Goal: Transaction & Acquisition: Book appointment/travel/reservation

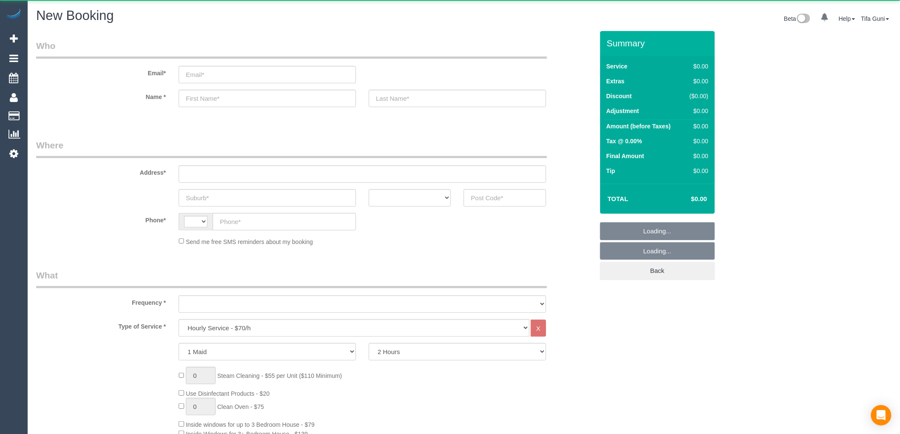
select select "string:AU"
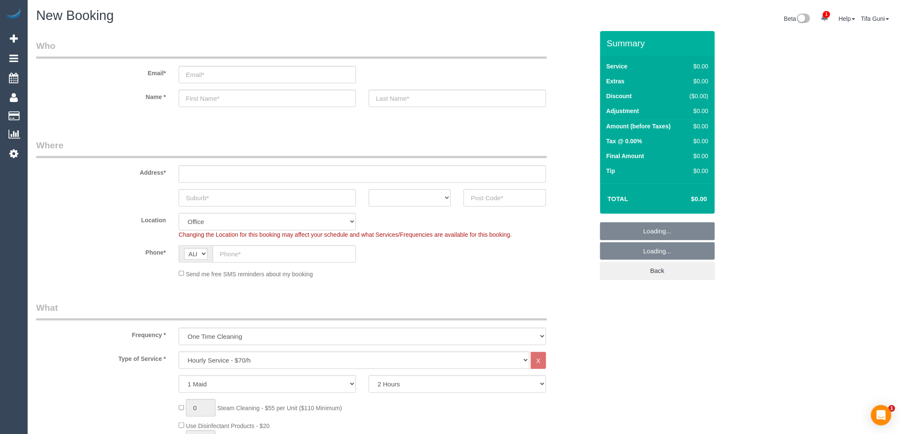
select select "object:2108"
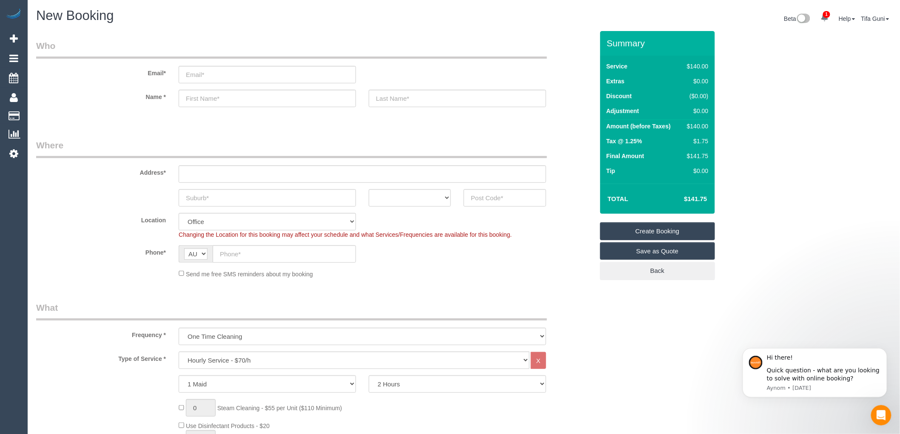
click at [213, 186] on sui-booking-address "Address* ACT [GEOGRAPHIC_DATA] NT [GEOGRAPHIC_DATA] SA TAS [GEOGRAPHIC_DATA] [G…" at bounding box center [314, 173] width 557 height 68
click at [247, 199] on input "text" at bounding box center [267, 197] width 177 height 17
type input "m"
type input "Mernda"
click at [437, 194] on select "ACT [GEOGRAPHIC_DATA] NT [GEOGRAPHIC_DATA] SA TAS [GEOGRAPHIC_DATA] [GEOGRAPHIC…" at bounding box center [410, 197] width 82 height 17
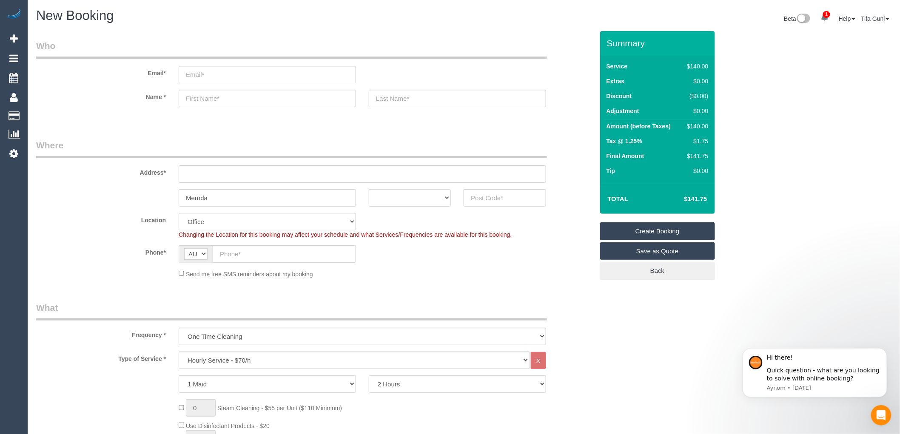
select select "VIC"
click at [369, 189] on select "ACT [GEOGRAPHIC_DATA] NT [GEOGRAPHIC_DATA] SA TAS [GEOGRAPHIC_DATA] [GEOGRAPHIC…" at bounding box center [410, 197] width 82 height 17
click at [486, 200] on input "text" at bounding box center [504, 197] width 82 height 17
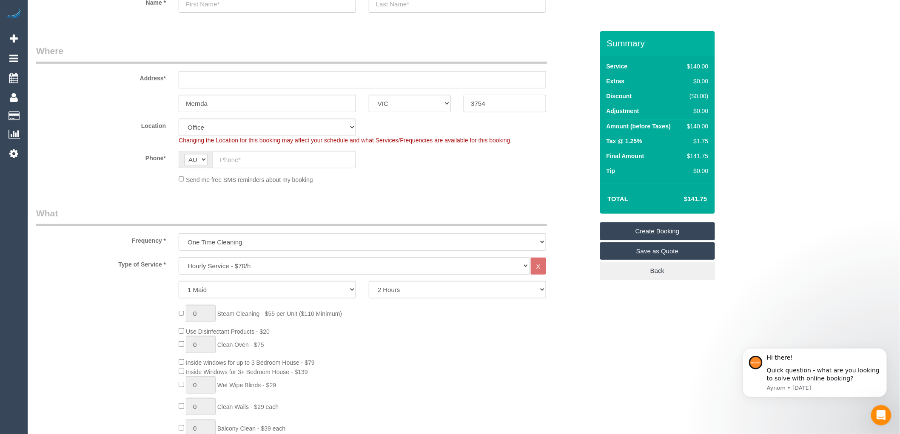
scroll to position [142, 0]
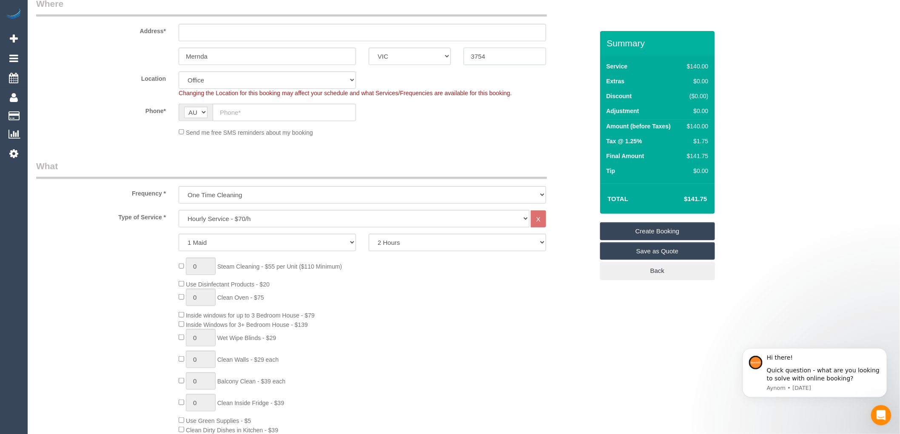
type input "3754"
click at [286, 215] on select "Hourly Service - $70/h Hourly Service - $65/h Hourly Service - $60/h Hourly Ser…" at bounding box center [354, 218] width 351 height 17
click at [179, 210] on select "Hourly Service - $70/h Hourly Service - $65/h Hourly Service - $60/h Hourly Ser…" at bounding box center [354, 218] width 351 height 17
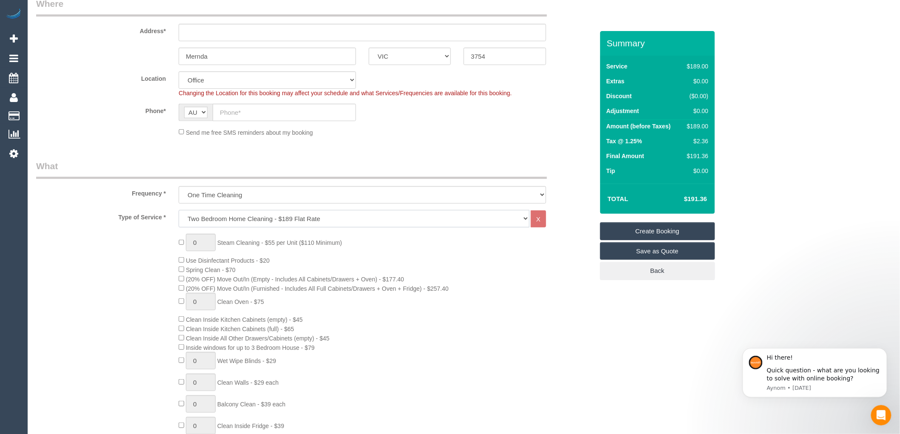
click at [252, 219] on select "Hourly Service - $70/h Hourly Service - $65/h Hourly Service - $60/h Hourly Ser…" at bounding box center [354, 218] width 351 height 17
select select "213"
click at [179, 210] on select "Hourly Service - $70/h Hourly Service - $65/h Hourly Service - $60/h Hourly Ser…" at bounding box center [354, 218] width 351 height 17
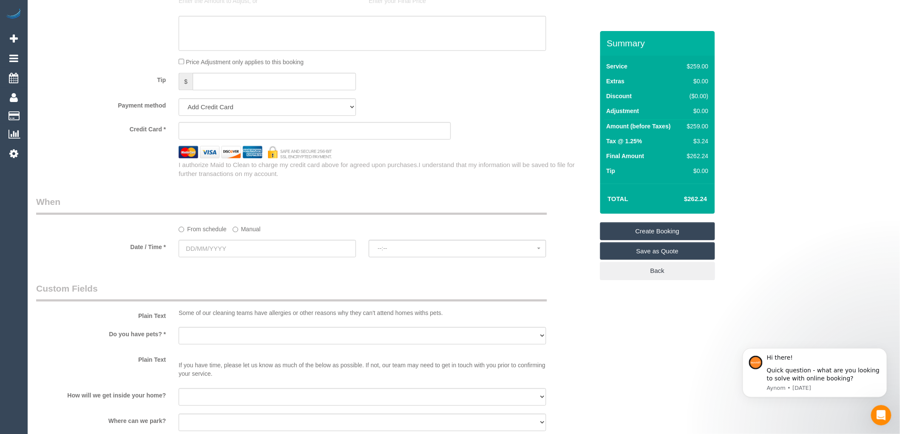
scroll to position [803, 0]
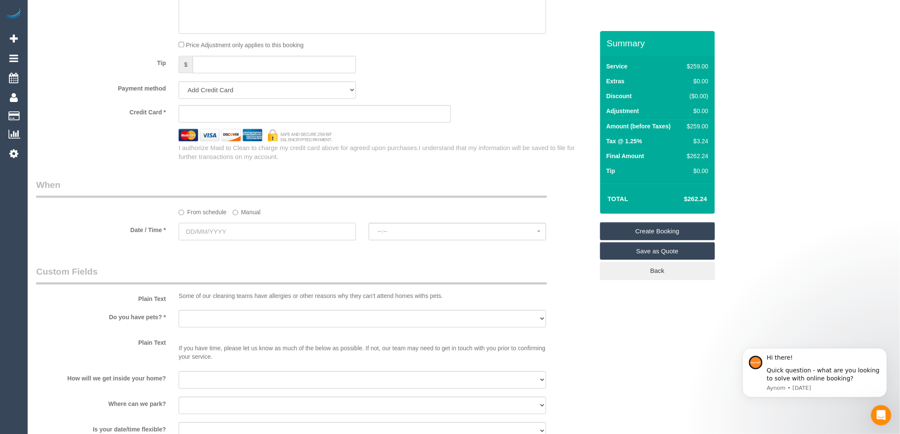
click at [237, 240] on input "text" at bounding box center [267, 231] width 177 height 17
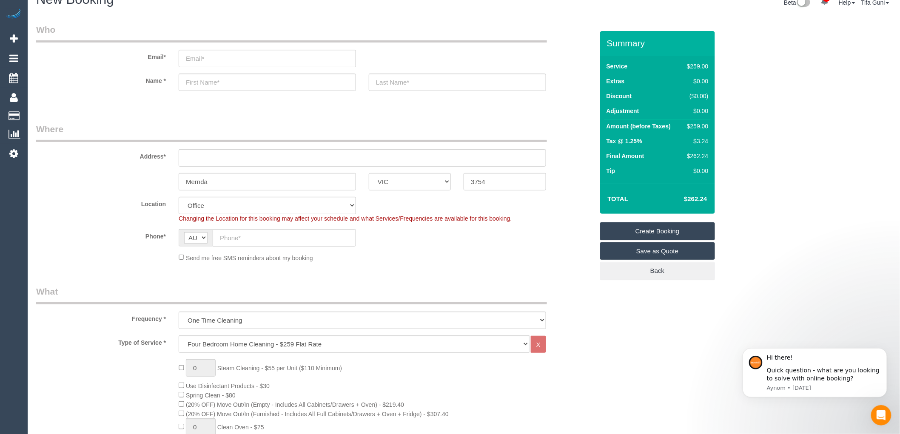
scroll to position [0, 0]
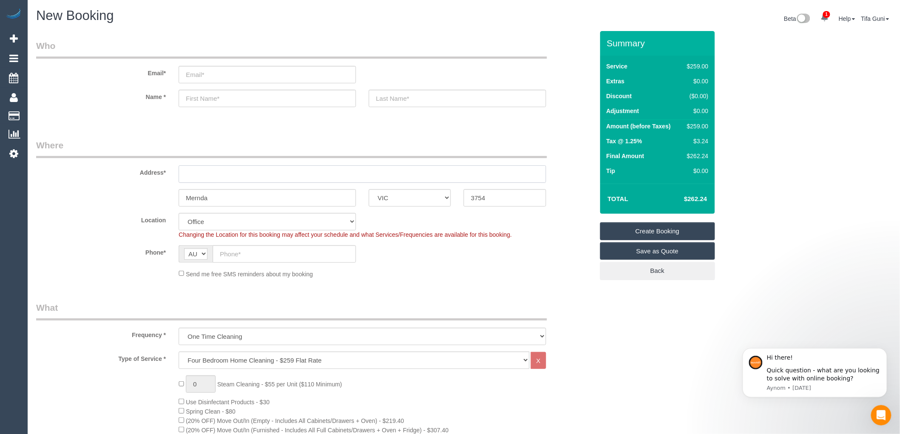
click at [198, 173] on input "text" at bounding box center [362, 173] width 367 height 17
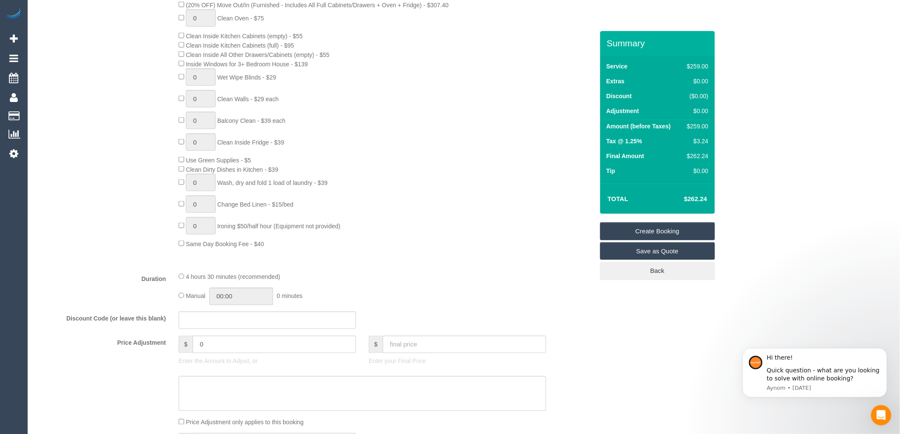
scroll to position [614, 0]
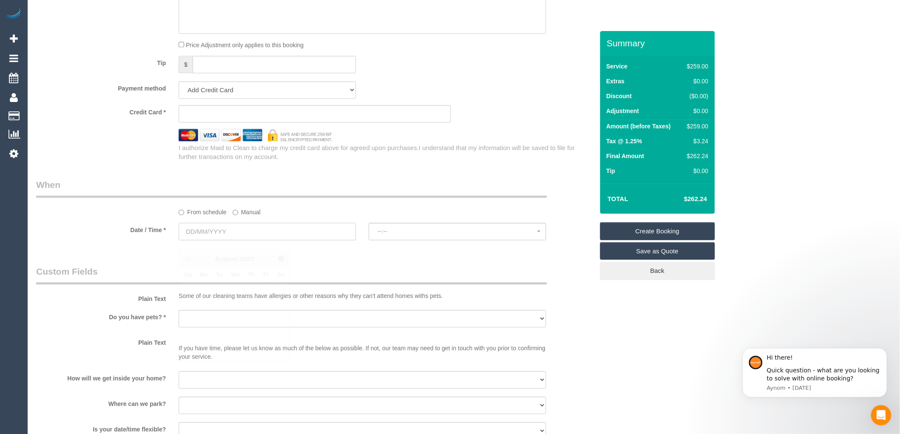
click at [228, 240] on input "text" at bounding box center [267, 231] width 177 height 17
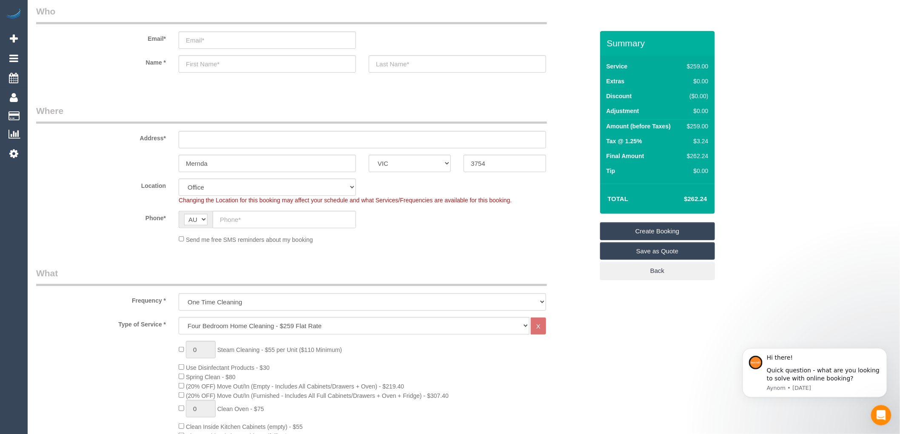
scroll to position [0, 0]
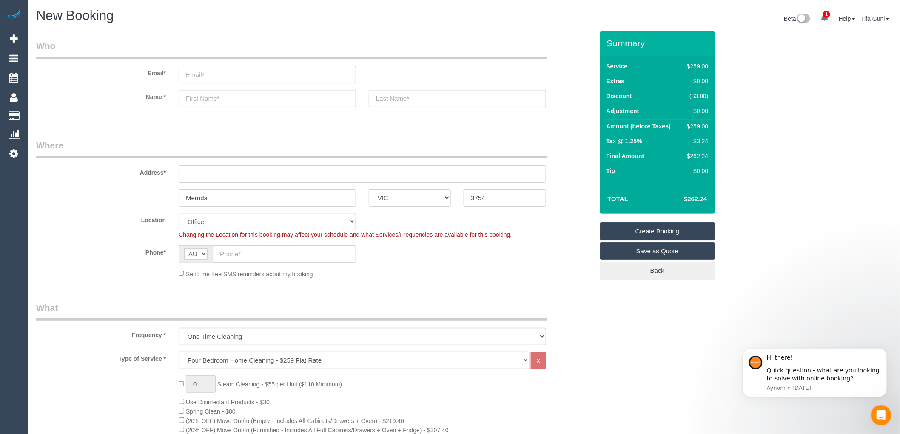
click at [210, 75] on input "email" at bounding box center [267, 74] width 177 height 17
click at [214, 170] on input "text" at bounding box center [362, 173] width 367 height 17
type input "-"
click at [202, 75] on input "email" at bounding box center [267, 74] width 177 height 17
select select "51"
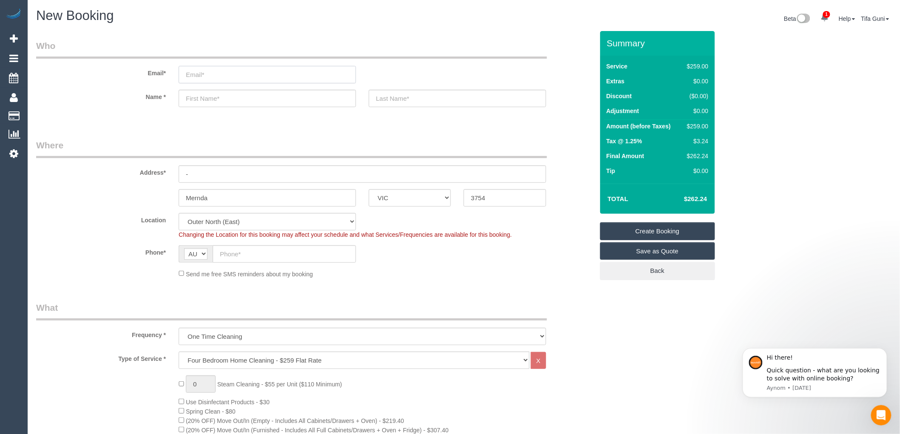
select select "object:2271"
drag, startPoint x: 210, startPoint y: 74, endPoint x: 169, endPoint y: 79, distance: 40.8
click at [169, 79] on div "Email* [EMAIL_ADDRESS][DOMAIN_NAME]" at bounding box center [315, 62] width 570 height 44
type input "[EMAIL_ADDRESS][DOMAIN_NAME]"
click at [207, 99] on input "text" at bounding box center [267, 98] width 177 height 17
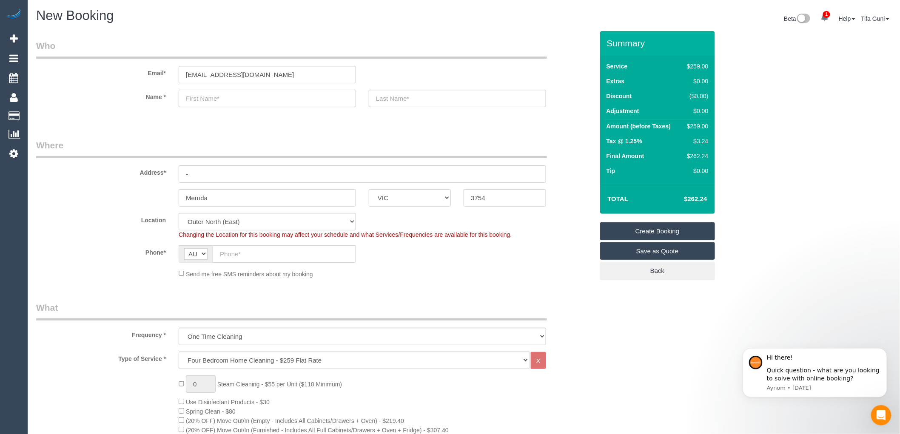
paste input "thayalini"
type input "thayalini"
drag, startPoint x: 231, startPoint y: 74, endPoint x: 212, endPoint y: 74, distance: 19.1
click at [212, 74] on input "[EMAIL_ADDRESS][DOMAIN_NAME]" at bounding box center [267, 74] width 177 height 17
click at [401, 100] on input "text" at bounding box center [457, 98] width 177 height 17
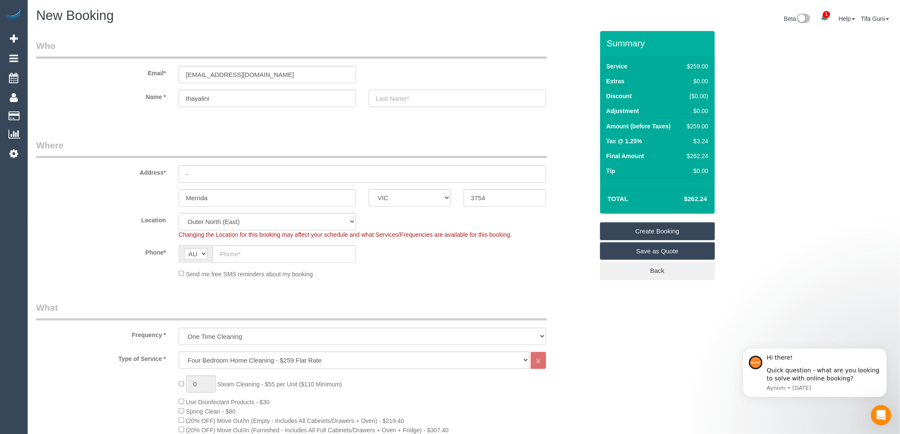
paste input "[PERSON_NAME]"
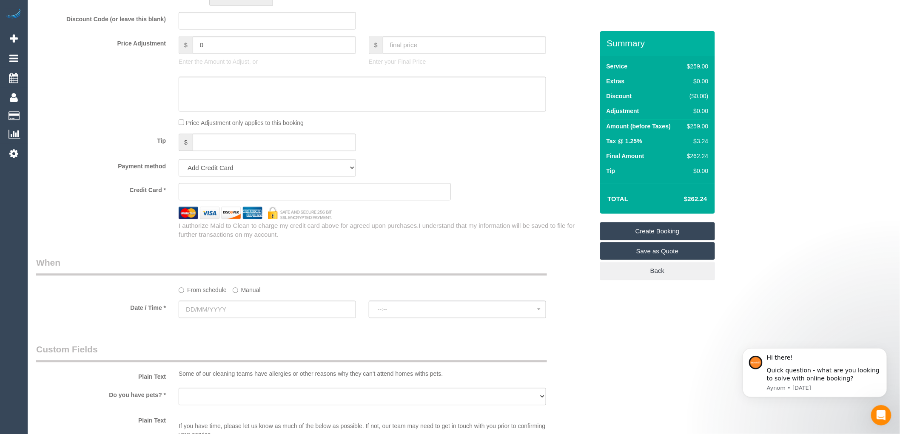
scroll to position [803, 0]
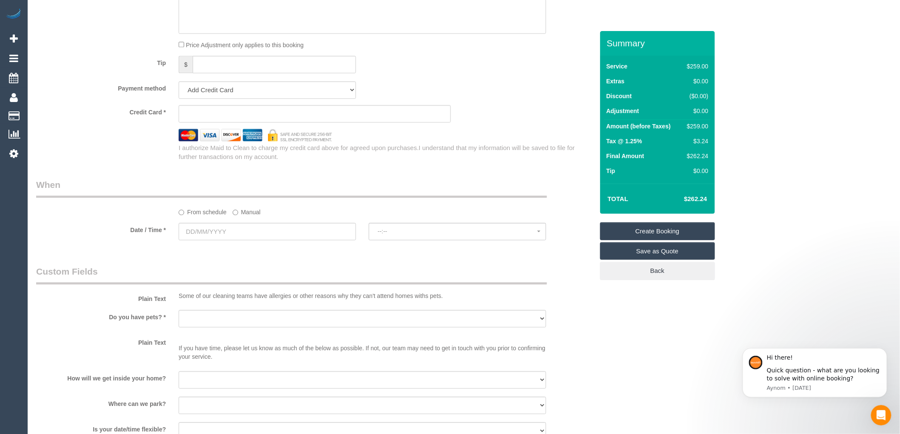
type input "[PERSON_NAME]"
click at [238, 240] on input "text" at bounding box center [267, 231] width 177 height 17
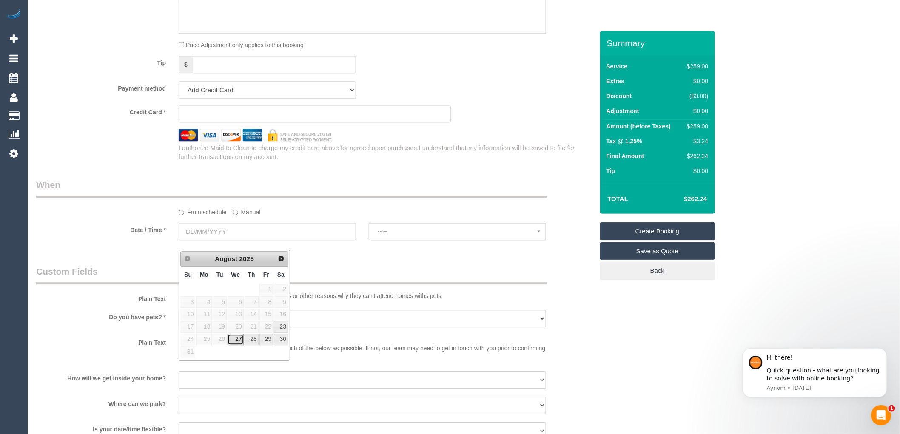
click at [235, 339] on link "27" at bounding box center [235, 339] width 16 height 11
type input "[DATE]"
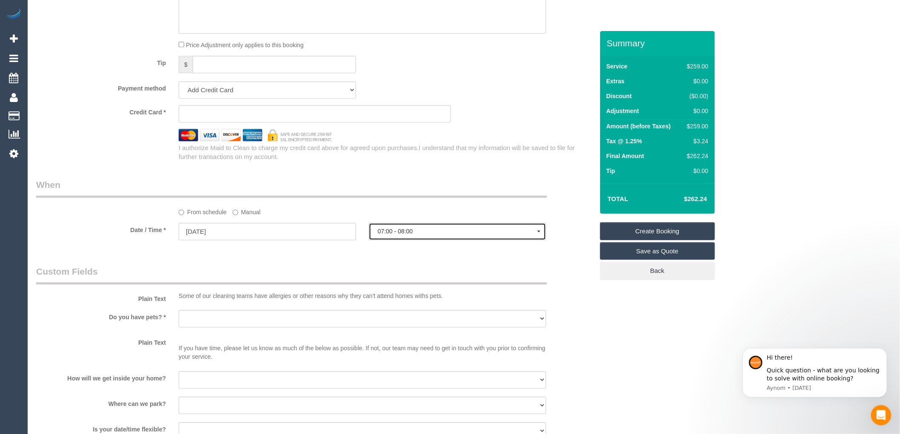
click at [404, 235] on span "07:00 - 08:00" at bounding box center [457, 231] width 159 height 7
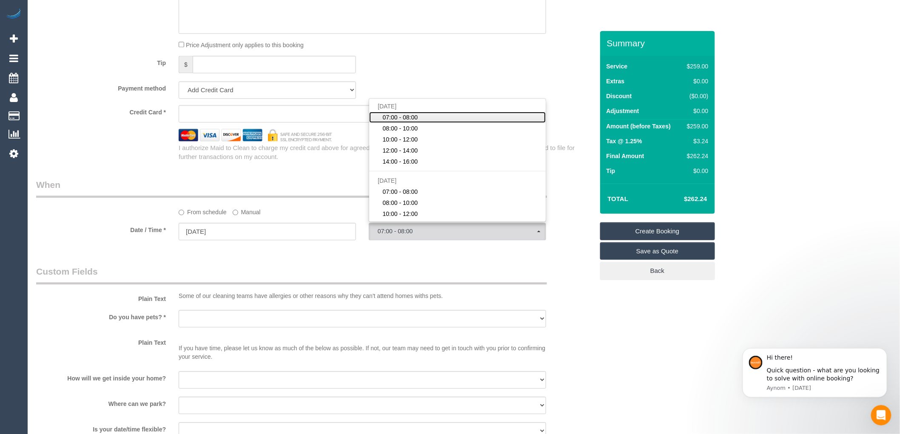
click at [414, 122] on span "07:00 - 08:00" at bounding box center [400, 117] width 35 height 9
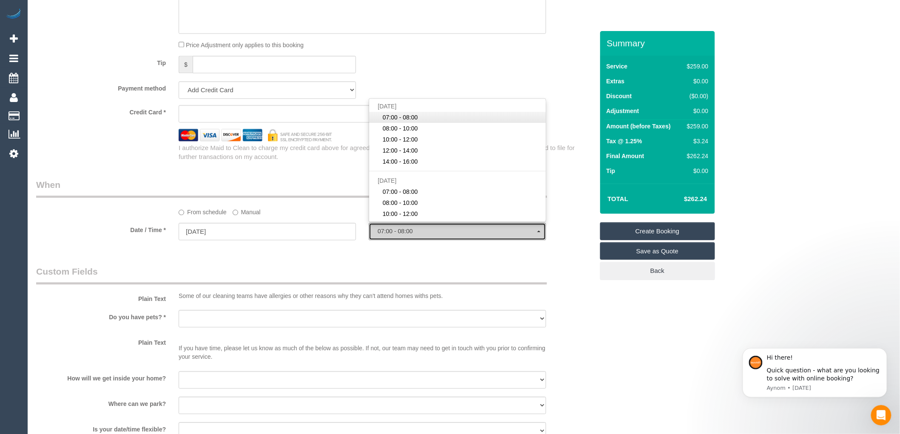
select select "spot1"
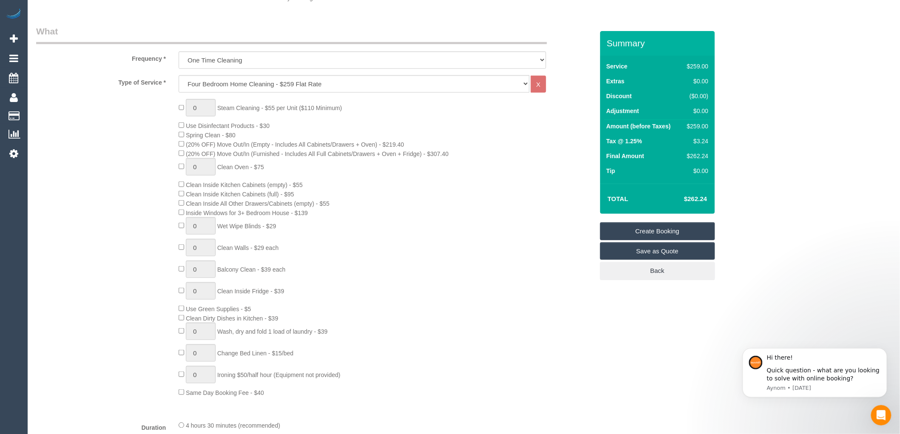
scroll to position [182, 0]
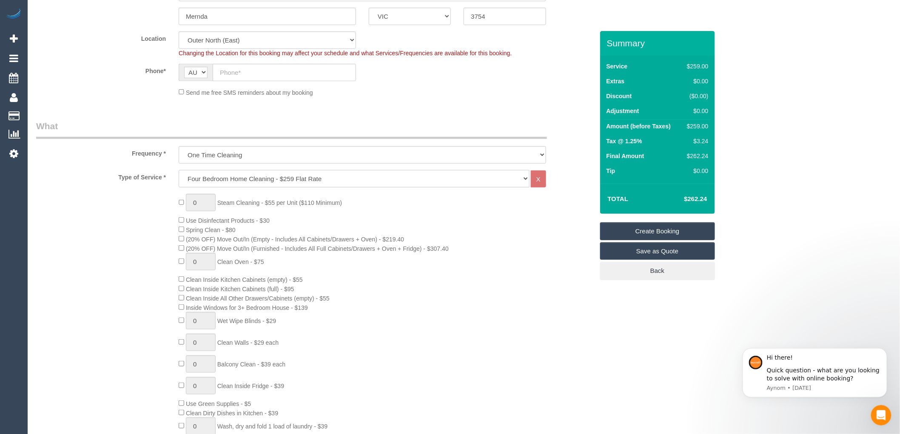
click at [250, 179] on select "Hourly Service - $70/h Hourly Service - $65/h Hourly Service - $60/h Hourly Ser…" at bounding box center [354, 178] width 351 height 17
select select "209"
click at [179, 170] on select "Hourly Service - $70/h Hourly Service - $65/h Hourly Service - $60/h Hourly Ser…" at bounding box center [354, 178] width 351 height 17
select select "1"
select select "120"
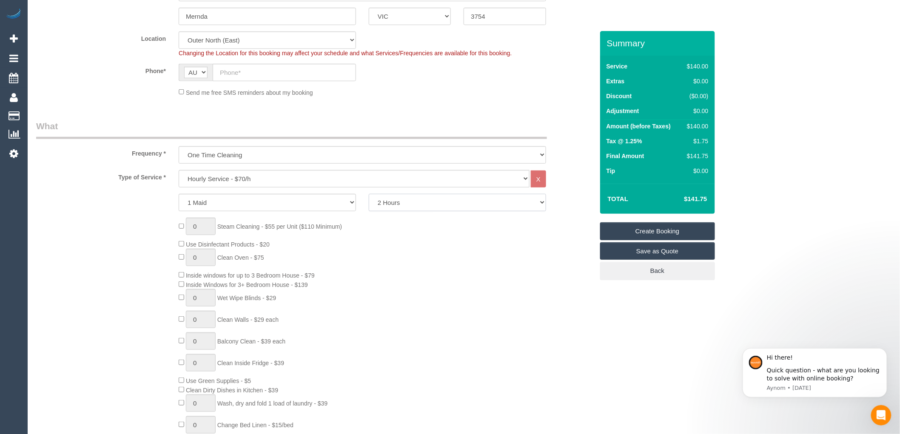
click at [487, 205] on select "2 Hours 2.5 Hours 3 Hours 3.5 Hours 4 Hours 4.5 Hours 5 Hours 5.5 Hours 6 Hours…" at bounding box center [457, 202] width 177 height 17
select select "spot22"
select select "180"
click at [369, 194] on select "2 Hours 2.5 Hours 3 Hours 3.5 Hours 4 Hours 4.5 Hours 5 Hours 5.5 Hours 6 Hours…" at bounding box center [457, 202] width 177 height 17
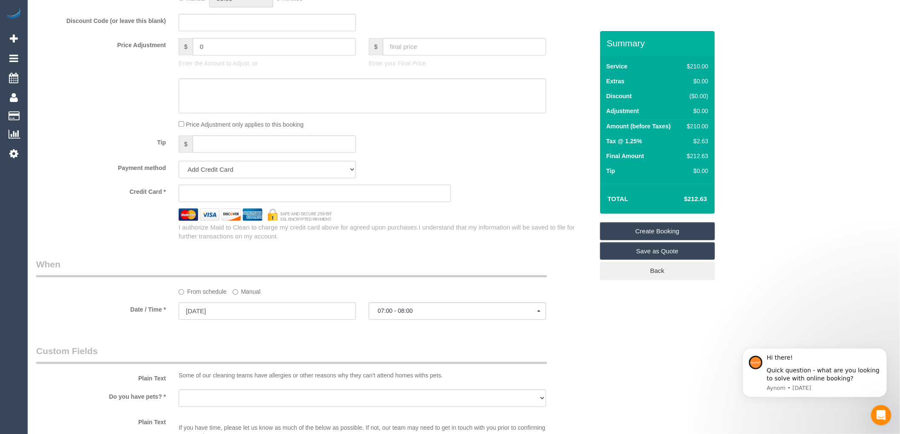
scroll to position [701, 0]
select select "spot43"
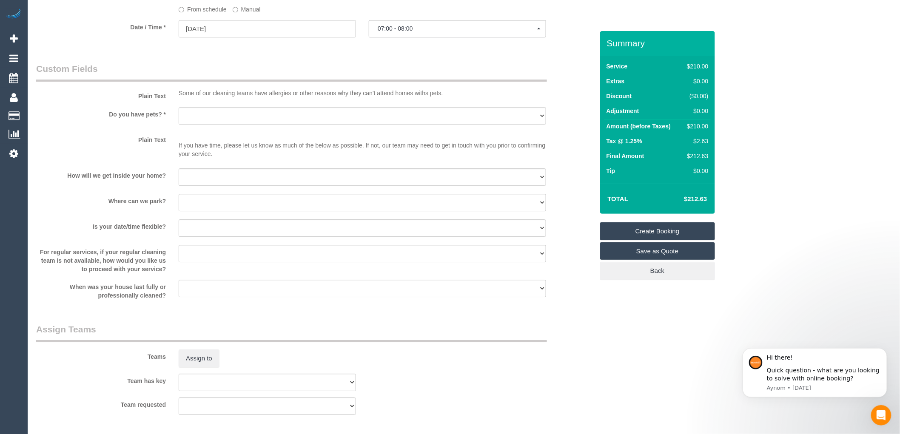
scroll to position [958, 0]
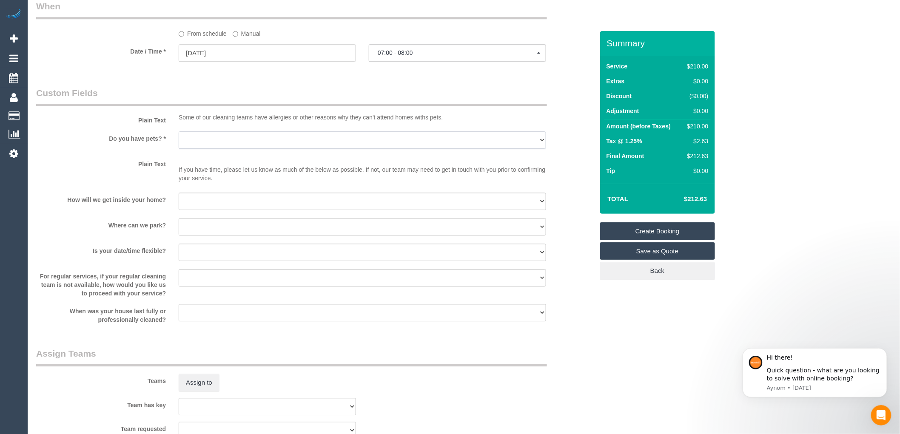
click at [219, 145] on select "Yes - Cats Yes - Dogs No pets Yes - Dogs and Cats Yes - Other" at bounding box center [362, 139] width 367 height 17
select select "number:28"
click at [179, 137] on select "Yes - Cats Yes - Dogs No pets Yes - Dogs and Cats Yes - Other" at bounding box center [362, 139] width 367 height 17
click at [247, 205] on select "I will be home Key will be left (please provide details below) Lock box/Access …" at bounding box center [362, 201] width 367 height 17
select select "number:14"
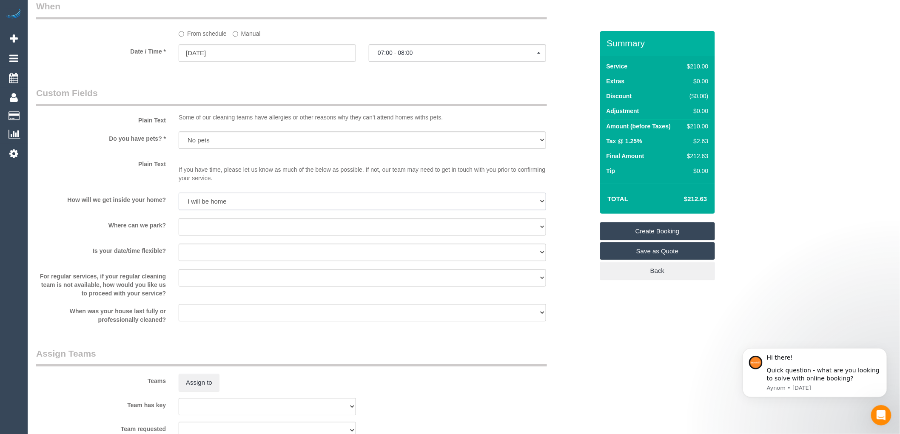
click at [179, 198] on select "I will be home Key will be left (please provide details below) Lock box/Access …" at bounding box center [362, 201] width 367 height 17
click at [227, 227] on select "I will provide parking on-site Free street parking Paid street parking (cost wi…" at bounding box center [362, 226] width 367 height 17
select select "number:19"
click at [179, 223] on select "I will provide parking on-site Free street parking Paid street parking (cost wi…" at bounding box center [362, 226] width 367 height 17
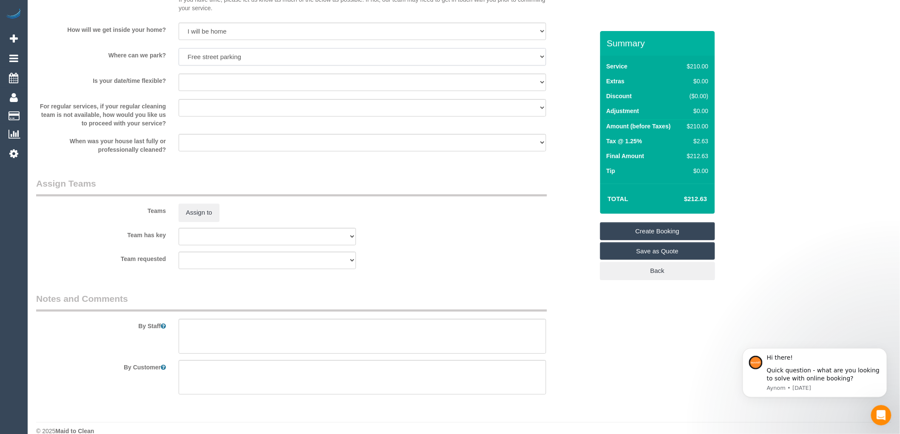
scroll to position [1147, 0]
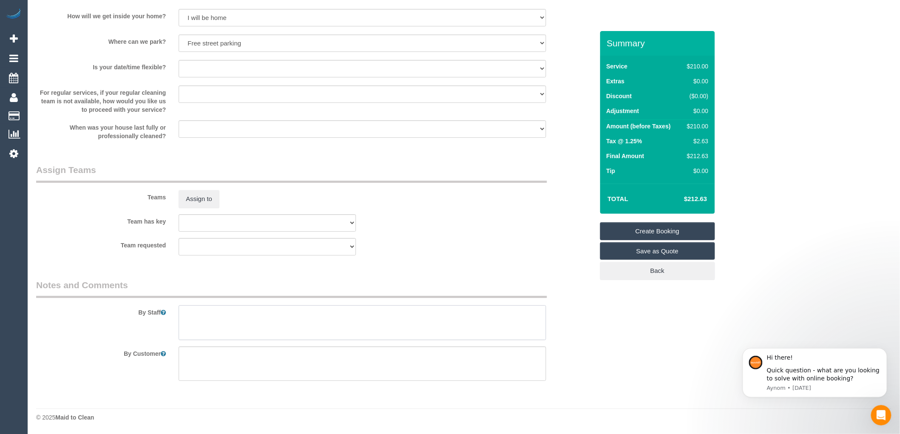
click at [224, 325] on textarea at bounding box center [362, 322] width 367 height 35
click at [211, 62] on select "Yes - date and time Yes - date but not time Yes - time but not date No - No fle…" at bounding box center [362, 68] width 367 height 17
select select "number:24"
click at [179, 60] on select "Yes - date and time Yes - date but not time Yes - time but not date No - No fle…" at bounding box center [362, 68] width 367 height 17
click at [196, 318] on textarea at bounding box center [362, 322] width 367 height 35
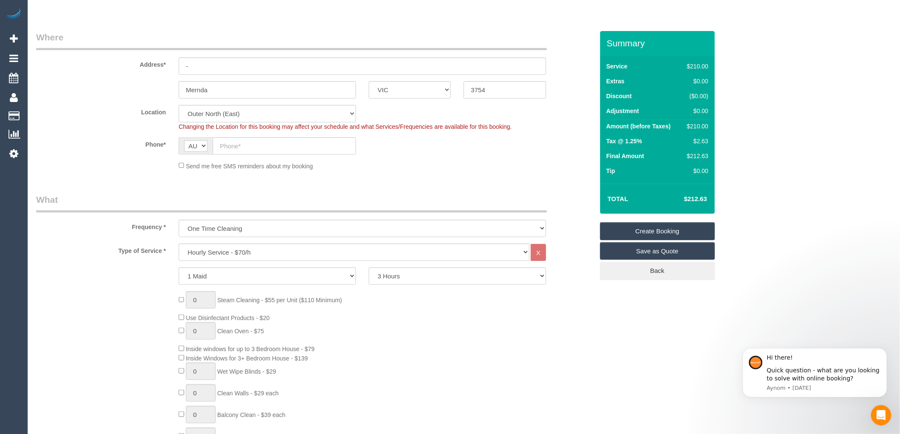
scroll to position [0, 0]
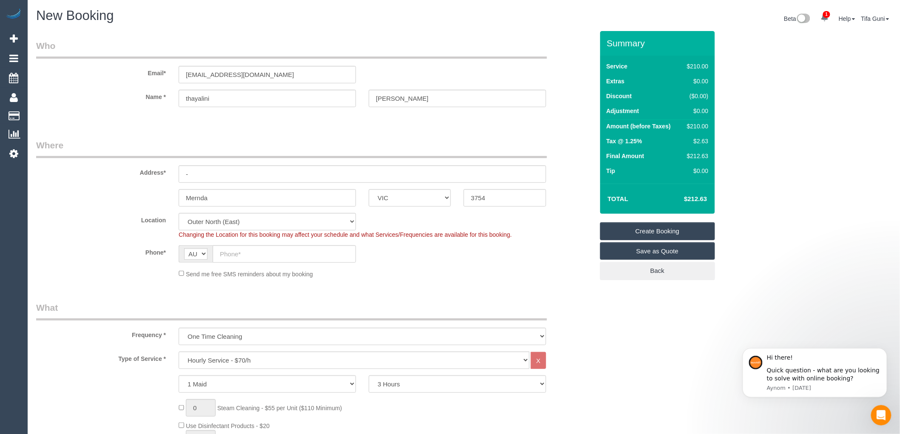
type textarea "Park in on the driveway"
click at [227, 179] on input "-" at bounding box center [362, 173] width 367 height 17
click at [247, 252] on input "text" at bounding box center [284, 253] width 143 height 17
paste input "[PHONE_NUMBER]"
drag, startPoint x: 230, startPoint y: 255, endPoint x: 210, endPoint y: 252, distance: 19.9
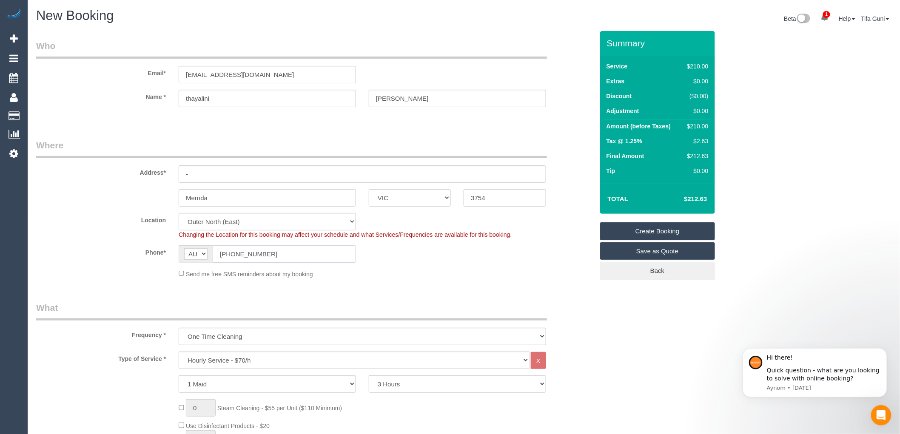
click at [210, 252] on div "AF AL DZ AD AO AI AQ AG AR AM AW AU AT AZ BS BH BD BB BY BE BZ BJ BM BT BO BA B…" at bounding box center [267, 253] width 177 height 17
drag, startPoint x: 221, startPoint y: 254, endPoint x: 201, endPoint y: 254, distance: 20.8
click at [201, 254] on div "AF AL DZ AD AO AI AQ AG AR AM AW AU AT AZ BS BH BD BB BY BE BZ BJ BM BT BO BA B…" at bounding box center [267, 253] width 177 height 17
paste input "[PHONE_NUMBER]"
drag, startPoint x: 230, startPoint y: 255, endPoint x: 214, endPoint y: 252, distance: 16.8
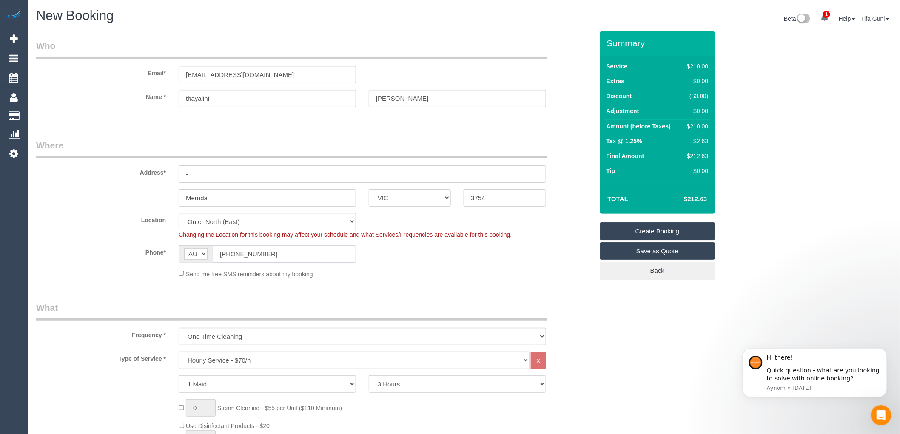
click at [214, 252] on input "[PHONE_NUMBER]" at bounding box center [284, 253] width 143 height 17
type input "0424 358 871"
click at [446, 278] on div "Send me free SMS reminders about my booking" at bounding box center [362, 273] width 380 height 9
drag, startPoint x: 213, startPoint y: 175, endPoint x: 177, endPoint y: 172, distance: 36.2
click at [177, 172] on div "-" at bounding box center [362, 173] width 380 height 17
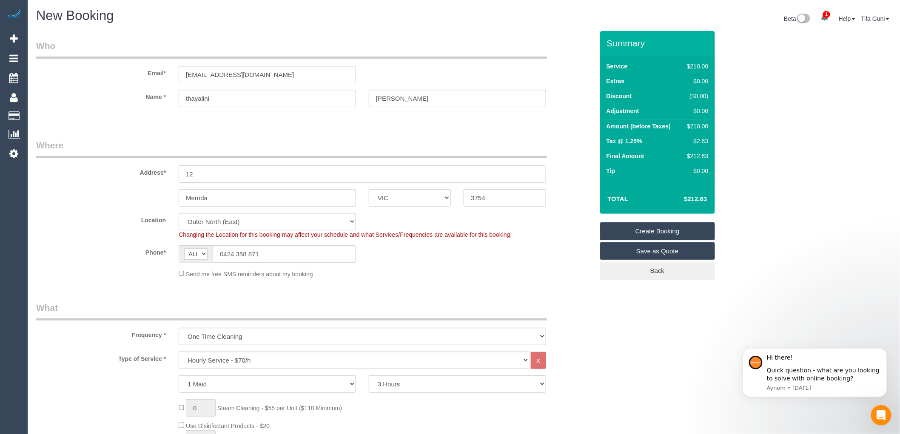
click at [222, 175] on input "12" at bounding box center [362, 173] width 367 height 17
drag, startPoint x: 251, startPoint y: 172, endPoint x: 150, endPoint y: 168, distance: 100.4
click at [150, 168] on div "Address* [STREET_ADDRESS]" at bounding box center [315, 161] width 570 height 44
type input "[STREET_ADDRESS]"
click at [251, 176] on input "[STREET_ADDRESS]" at bounding box center [362, 173] width 367 height 17
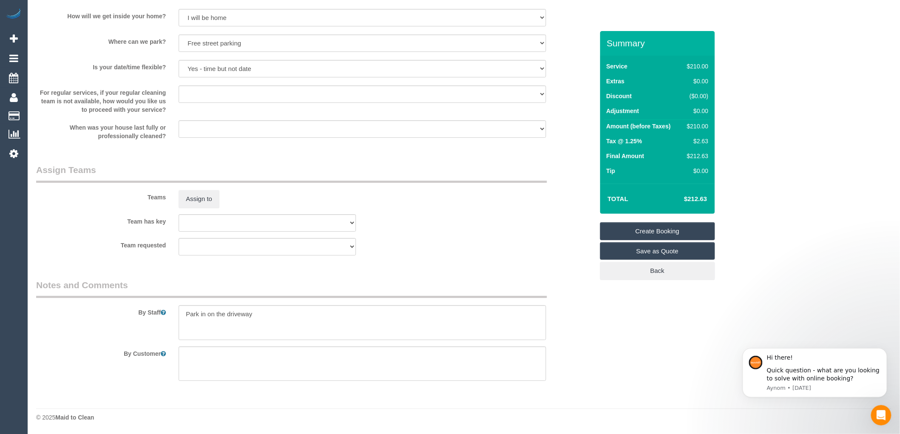
scroll to position [1147, 0]
click at [256, 315] on textarea at bounding box center [362, 322] width 367 height 35
type textarea "Park in on the driveway Main focus on a bathroom and floors upstairs Please che…"
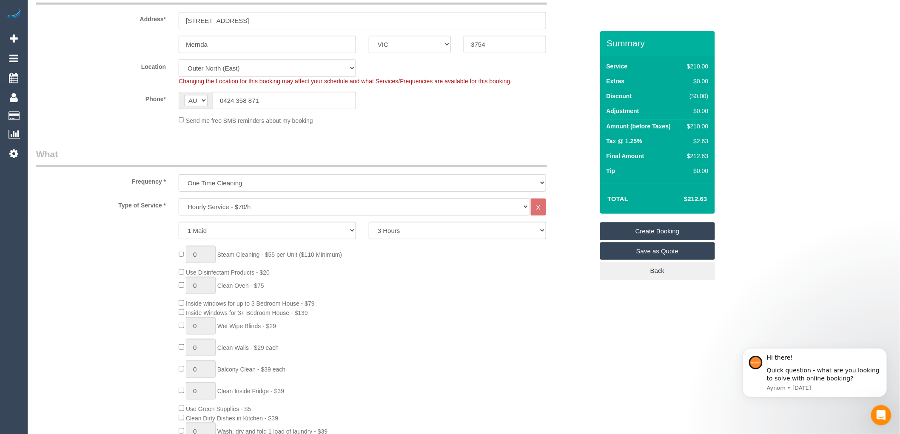
scroll to position [0, 0]
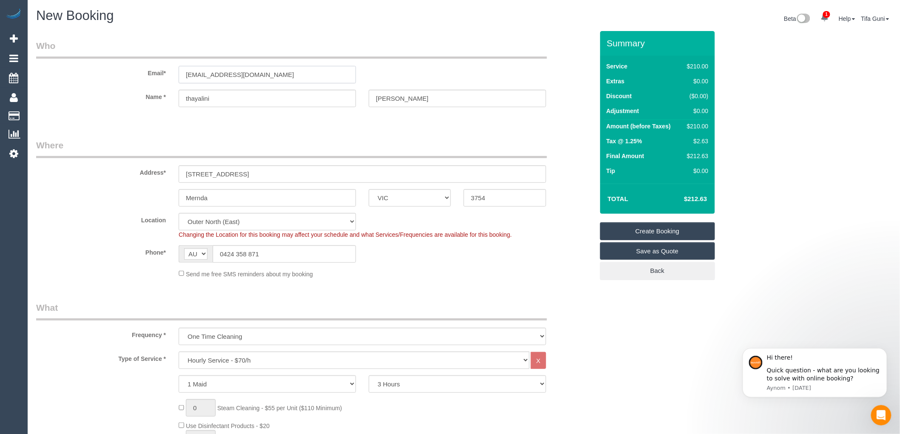
drag, startPoint x: 282, startPoint y: 73, endPoint x: 164, endPoint y: 84, distance: 118.3
click at [164, 84] on sui-booking-customer "Email* [EMAIL_ADDRESS][DOMAIN_NAME] Name * [GEOGRAPHIC_DATA] [PERSON_NAME]" at bounding box center [314, 78] width 557 height 76
click at [373, 99] on input "[PERSON_NAME]" at bounding box center [457, 98] width 177 height 17
type input "luxman"
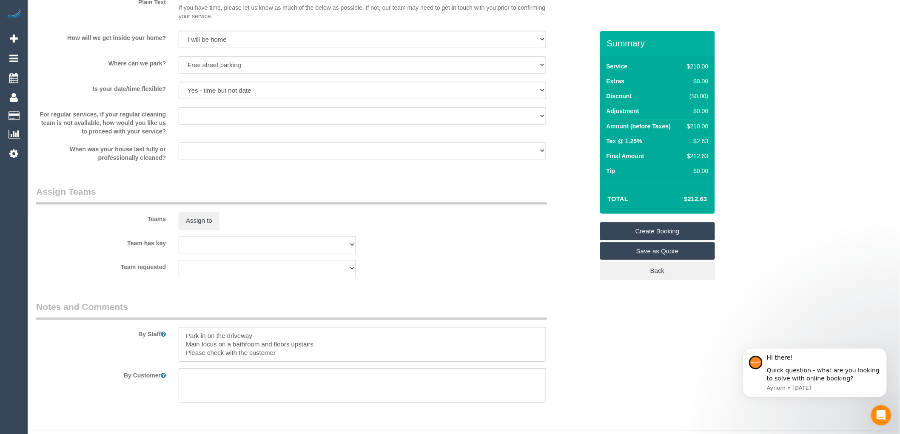
scroll to position [1147, 0]
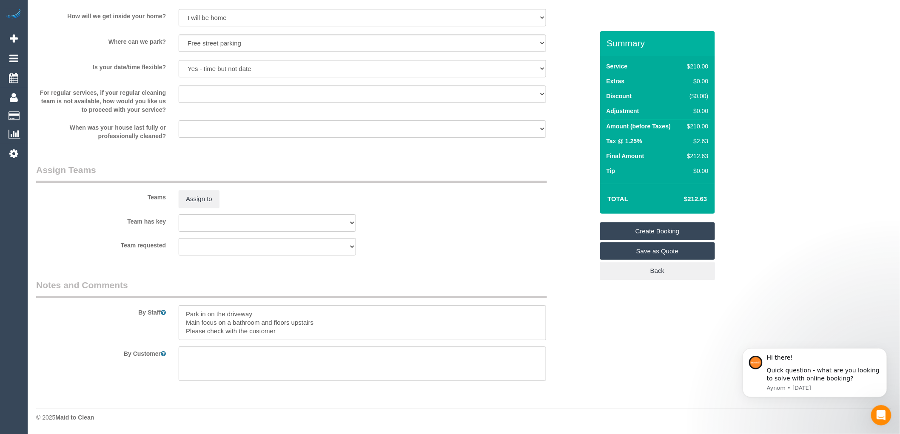
click at [672, 233] on link "Create Booking" at bounding box center [657, 231] width 115 height 18
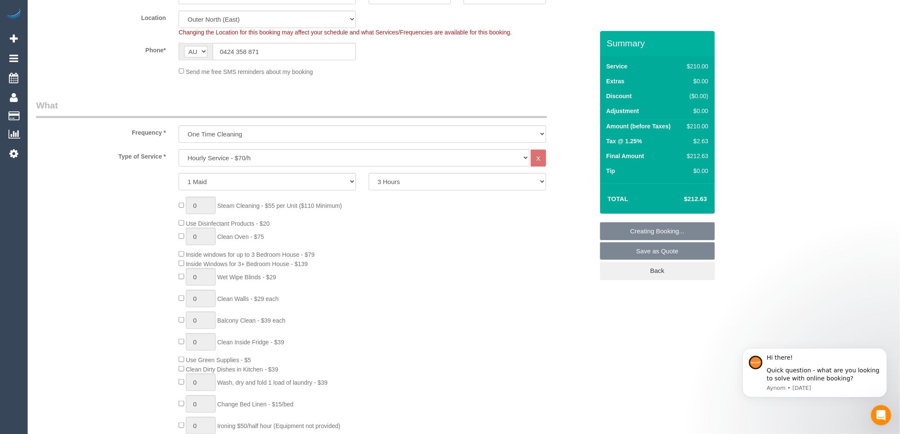
scroll to position [0, 0]
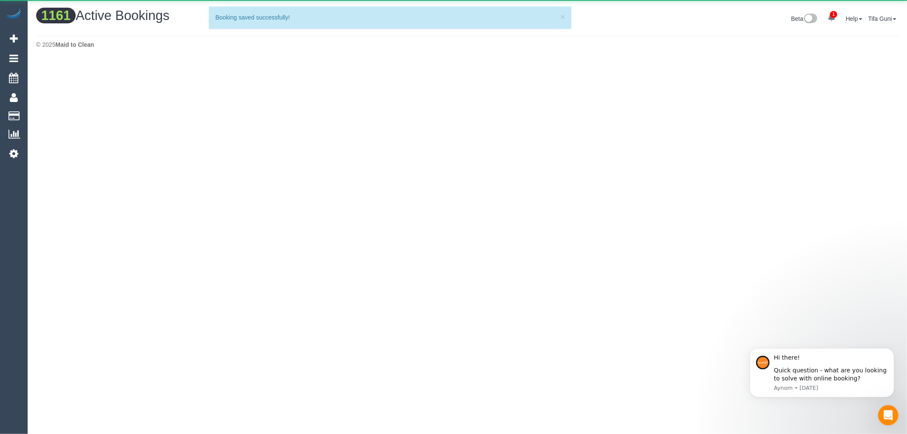
drag, startPoint x: 275, startPoint y: 77, endPoint x: 185, endPoint y: 87, distance: 91.5
click at [185, 87] on body "1 Beta Your Notifications You have 0 alerts × You have 2 to charge for [DATE] A…" at bounding box center [453, 217] width 907 height 434
